Goal: Transaction & Acquisition: Purchase product/service

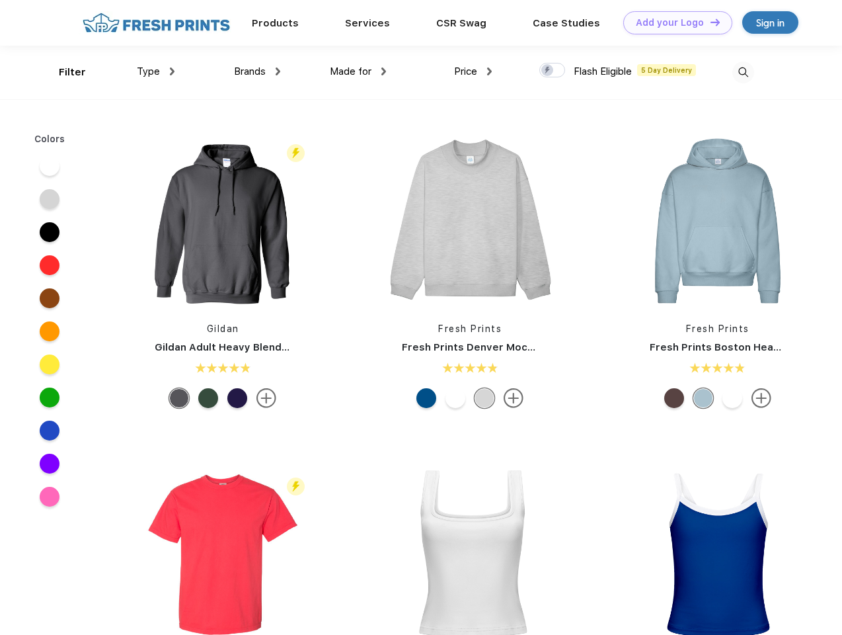
click at [673, 22] on link "Add your Logo Design Tool" at bounding box center [678, 22] width 109 height 23
click at [0, 0] on div "Design Tool" at bounding box center [0, 0] width 0 height 0
click at [710, 22] on link "Add your Logo Design Tool" at bounding box center [678, 22] width 109 height 23
click at [63, 72] on div "Filter" at bounding box center [72, 72] width 27 height 15
click at [156, 71] on span "Type" at bounding box center [148, 71] width 23 height 12
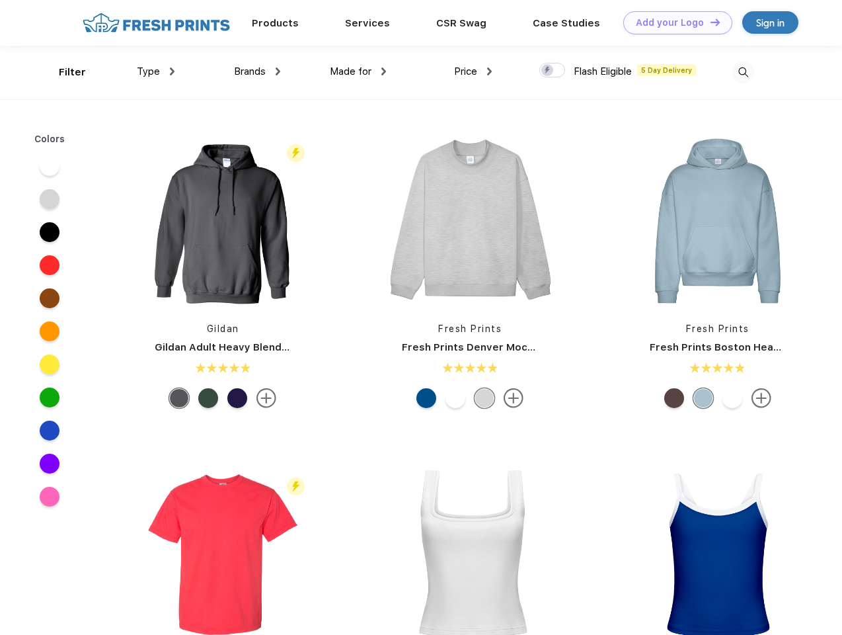
click at [257, 71] on span "Brands" at bounding box center [250, 71] width 32 height 12
click at [358, 71] on span "Made for" at bounding box center [351, 71] width 42 height 12
click at [473, 71] on span "Price" at bounding box center [465, 71] width 23 height 12
